Goal: Transaction & Acquisition: Obtain resource

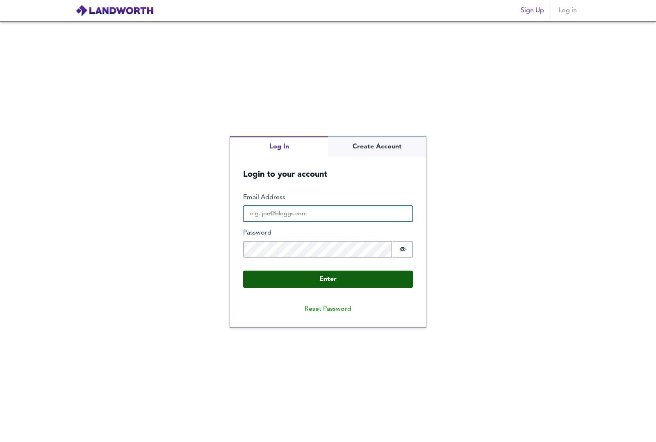
type input "[PERSON_NAME][EMAIL_ADDRESS][DOMAIN_NAME]"
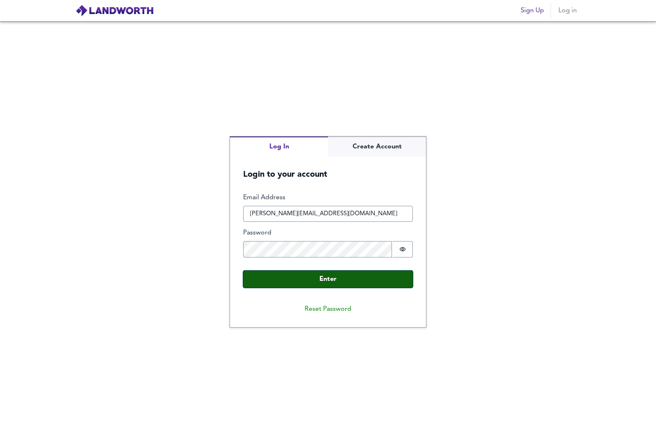
click at [322, 279] on button "Enter" at bounding box center [328, 278] width 170 height 17
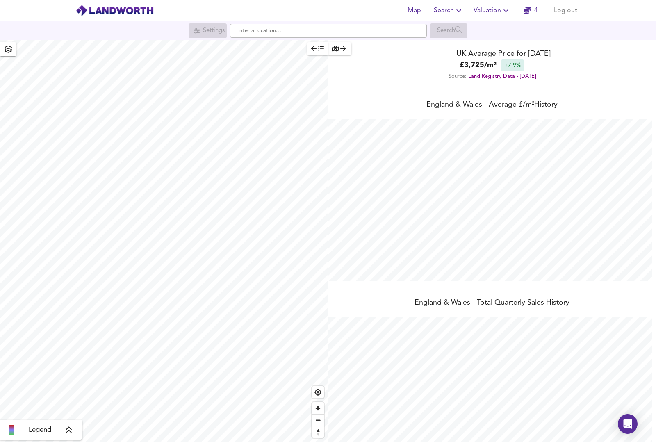
scroll to position [442, 656]
click at [447, 10] on span "Search" at bounding box center [449, 10] width 30 height 11
click at [438, 31] on li "New Search" at bounding box center [448, 29] width 81 height 15
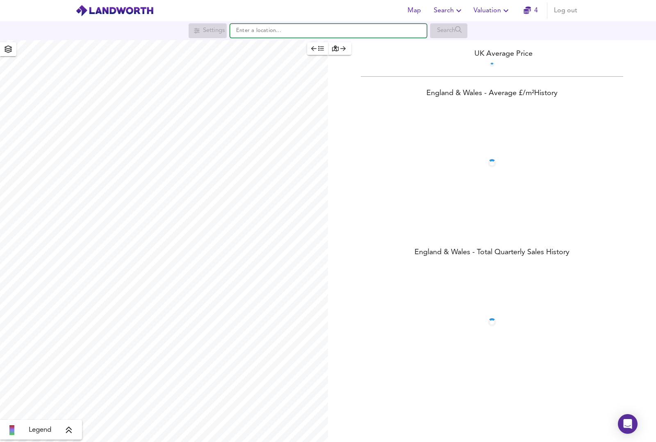
click at [269, 32] on input "text" at bounding box center [328, 31] width 197 height 14
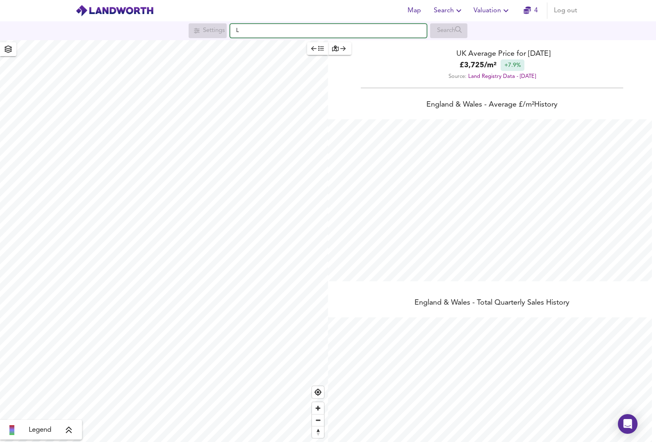
scroll to position [442, 656]
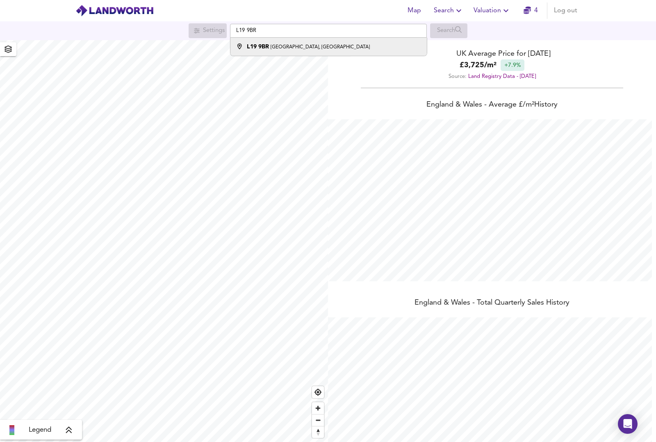
click at [276, 48] on small "[GEOGRAPHIC_DATA], [GEOGRAPHIC_DATA]" at bounding box center [319, 47] width 99 height 5
type input "[STREET_ADDRESS]"
click at [487, 9] on span "Valuation" at bounding box center [491, 10] width 37 height 11
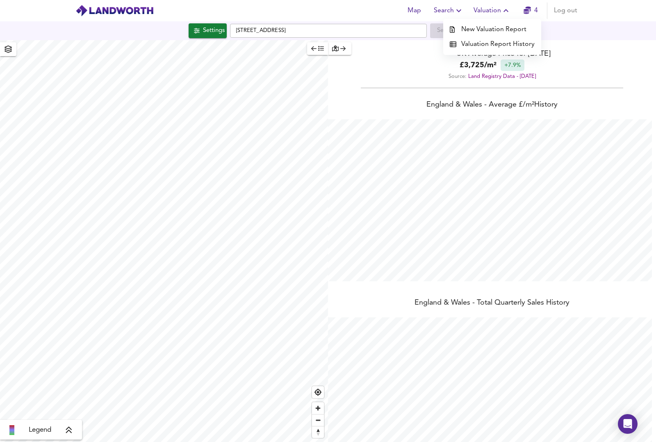
checkbox input "false"
checkbox input "true"
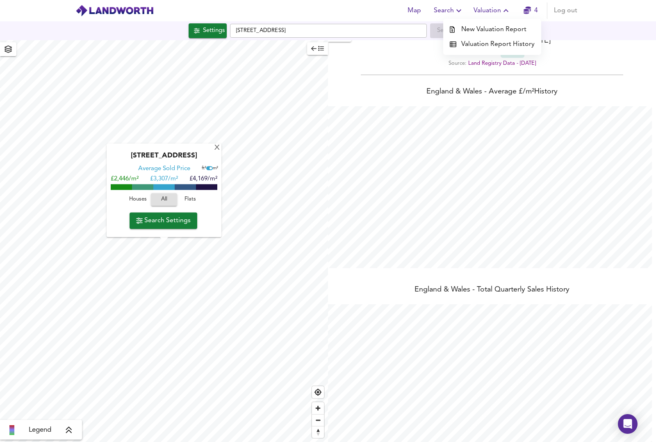
scroll to position [0, 0]
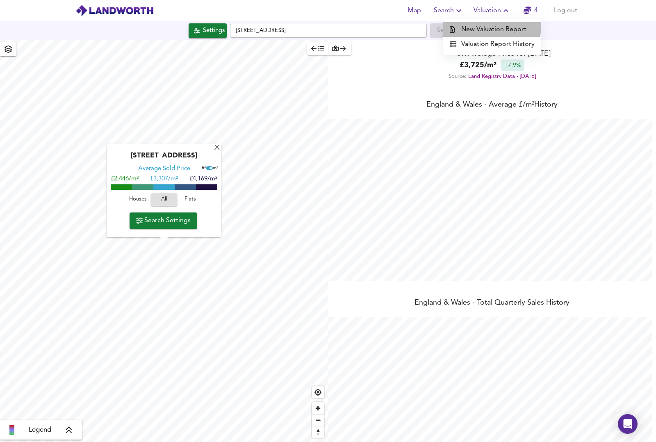
click at [493, 27] on li "New Valuation Report" at bounding box center [492, 29] width 98 height 15
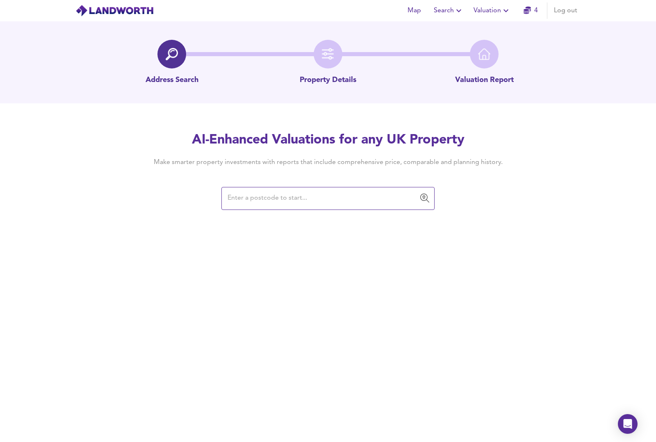
click at [275, 197] on input "text" at bounding box center [321, 199] width 193 height 16
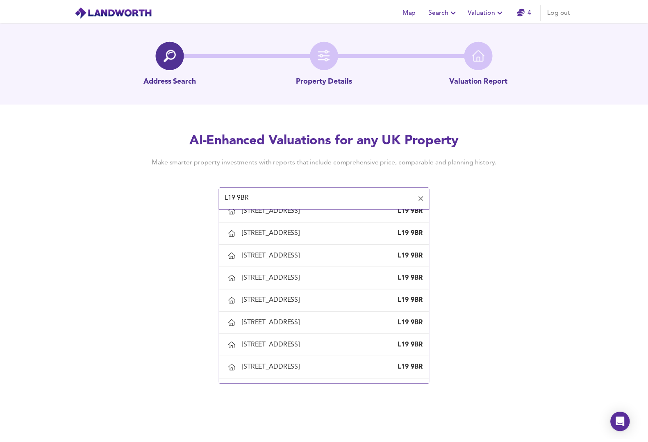
scroll to position [284, 0]
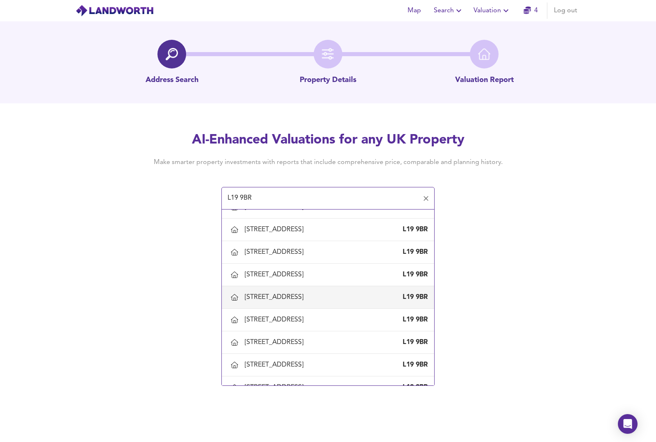
click at [263, 297] on div "[STREET_ADDRESS]" at bounding box center [276, 297] width 62 height 9
type input "[STREET_ADDRESS]"
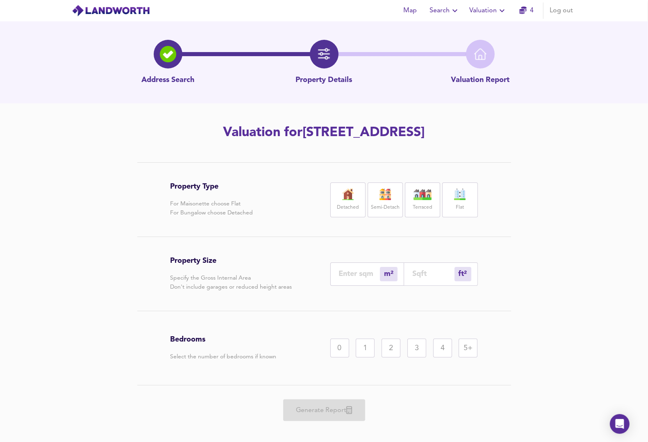
click at [383, 196] on img at bounding box center [385, 194] width 20 height 11
click at [439, 345] on div "4" at bounding box center [442, 347] width 19 height 19
